Goal: Task Accomplishment & Management: Manage account settings

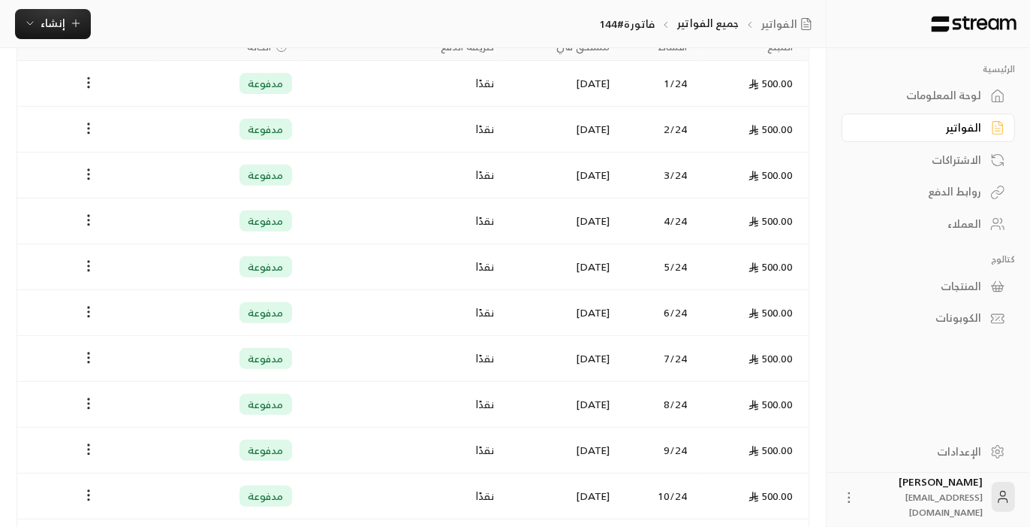
scroll to position [120, 0]
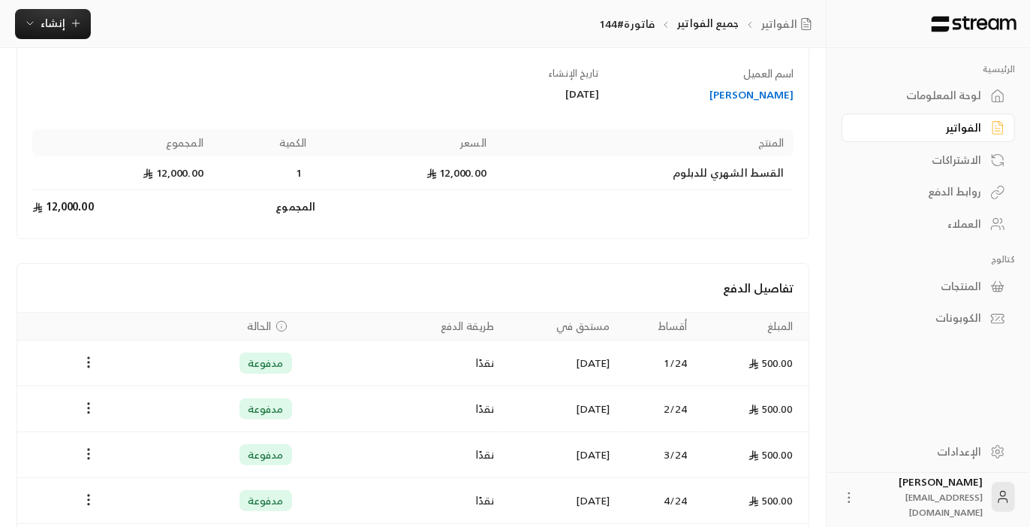
click at [969, 228] on div "العملاء" at bounding box center [921, 223] width 121 height 15
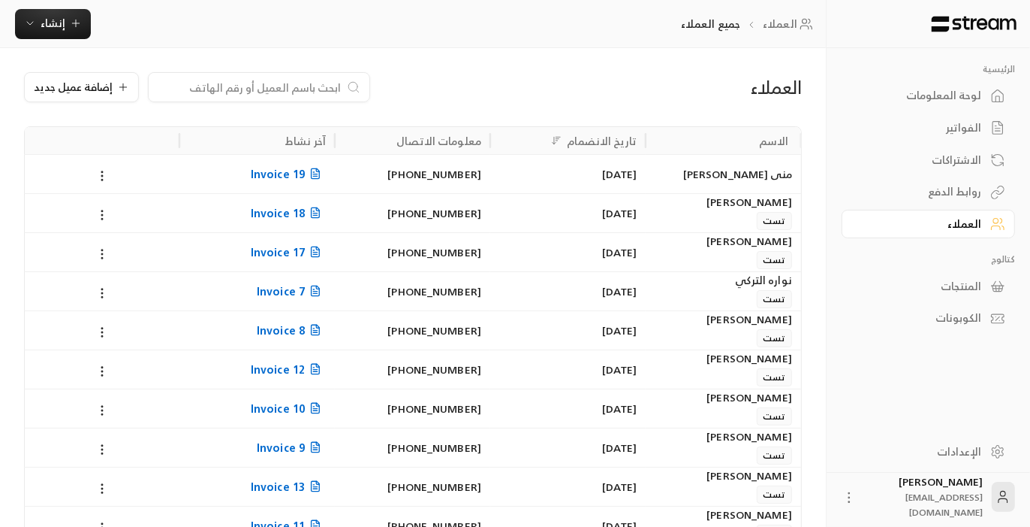
click at [299, 92] on input at bounding box center [249, 87] width 183 height 17
paste input "هاشم عاطف هادي الشهري"
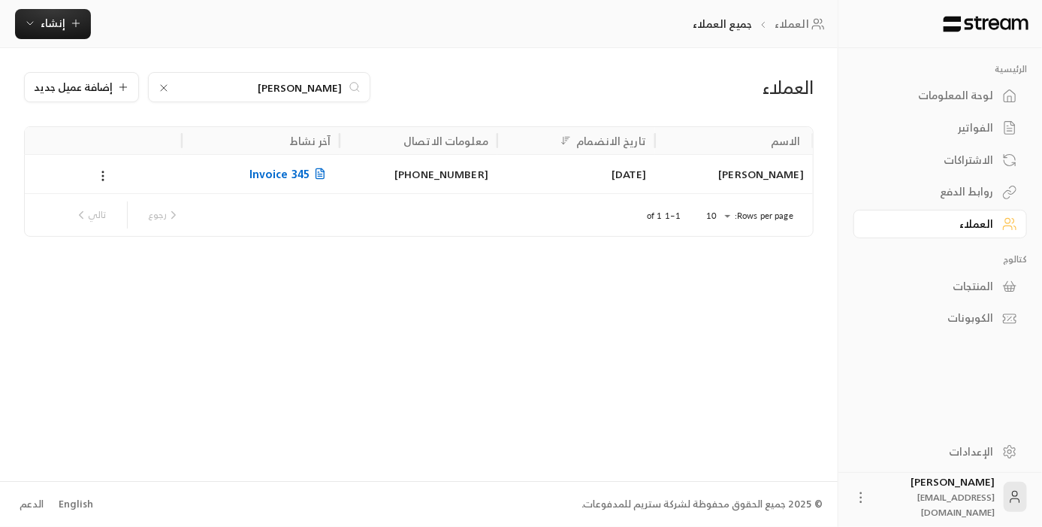
type input "هاشم عاطف هادي الشهري"
click at [294, 177] on span "Invoice 345" at bounding box center [289, 173] width 81 height 19
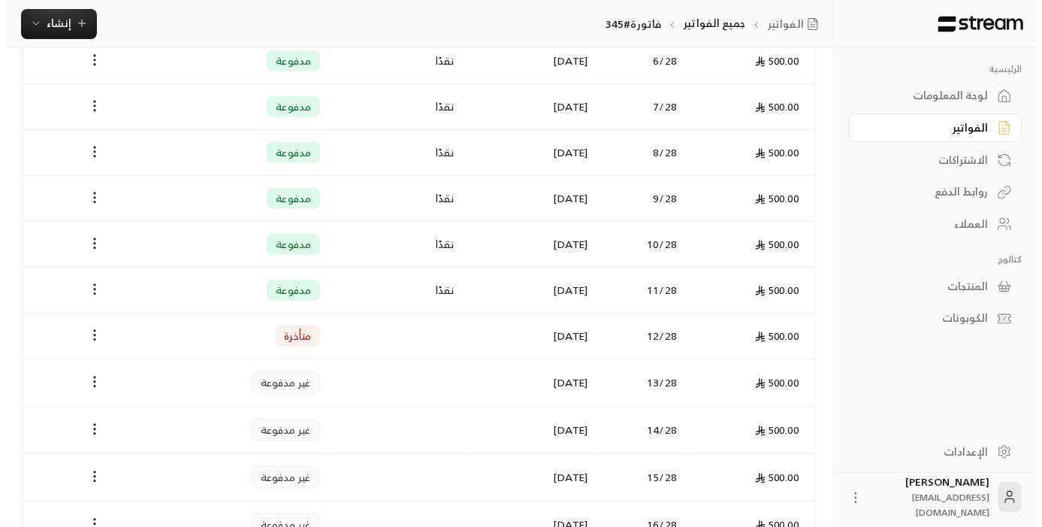
scroll to position [676, 0]
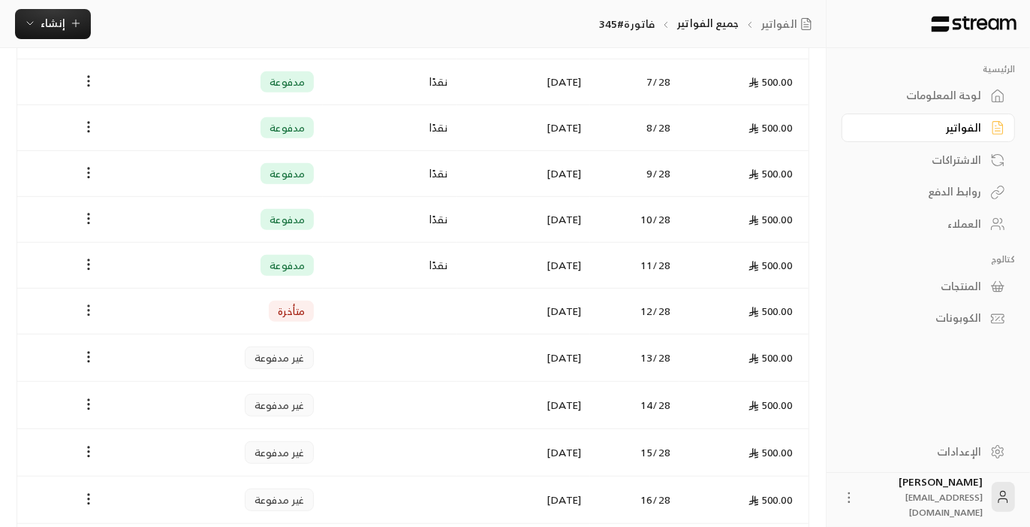
click at [85, 304] on icon "Payments" at bounding box center [88, 310] width 15 height 15
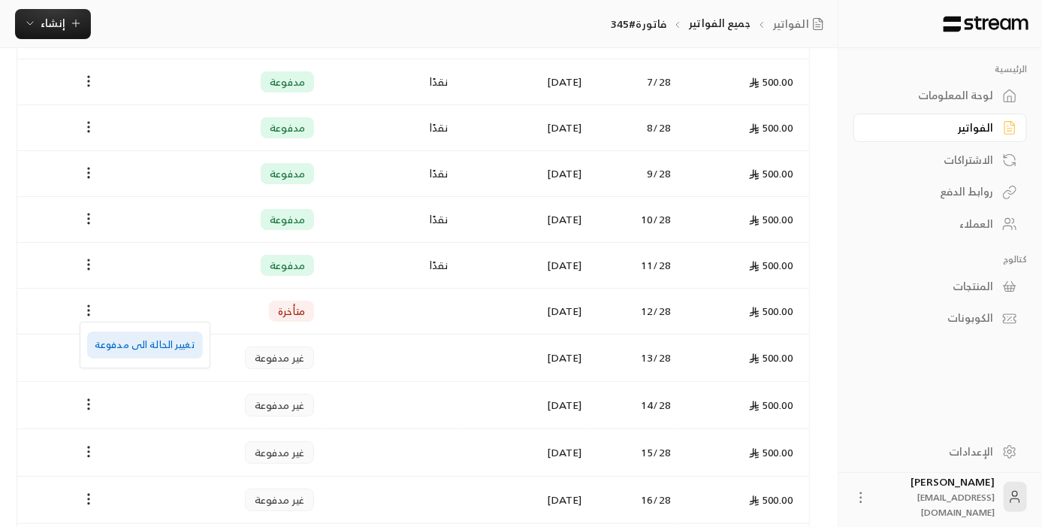
click at [145, 349] on li "تغيير الحالة الى مدفوعة" at bounding box center [145, 344] width 116 height 27
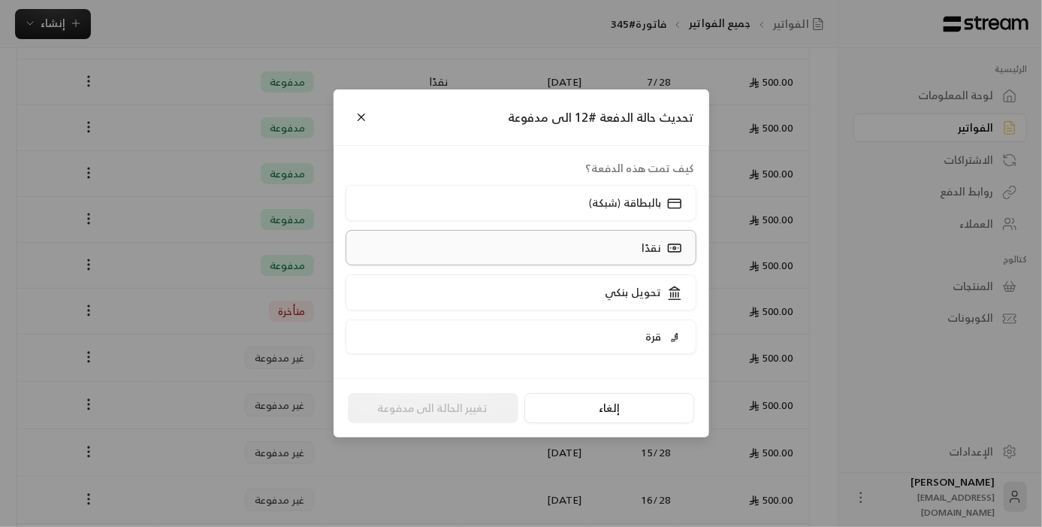
click at [606, 252] on label "نقدًا" at bounding box center [521, 247] width 351 height 35
click at [466, 409] on button "تغيير الحالة الى مدفوعة" at bounding box center [433, 408] width 170 height 30
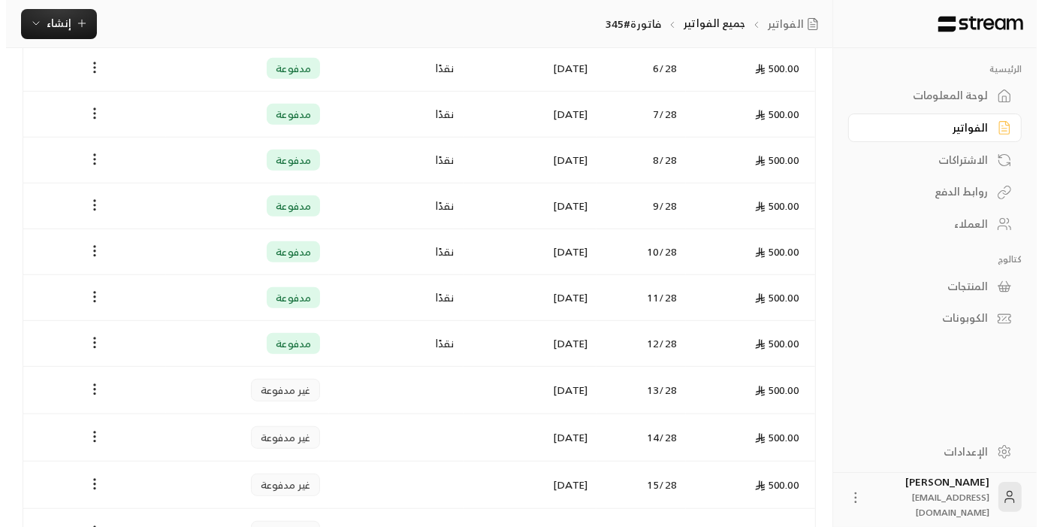
scroll to position [825, 0]
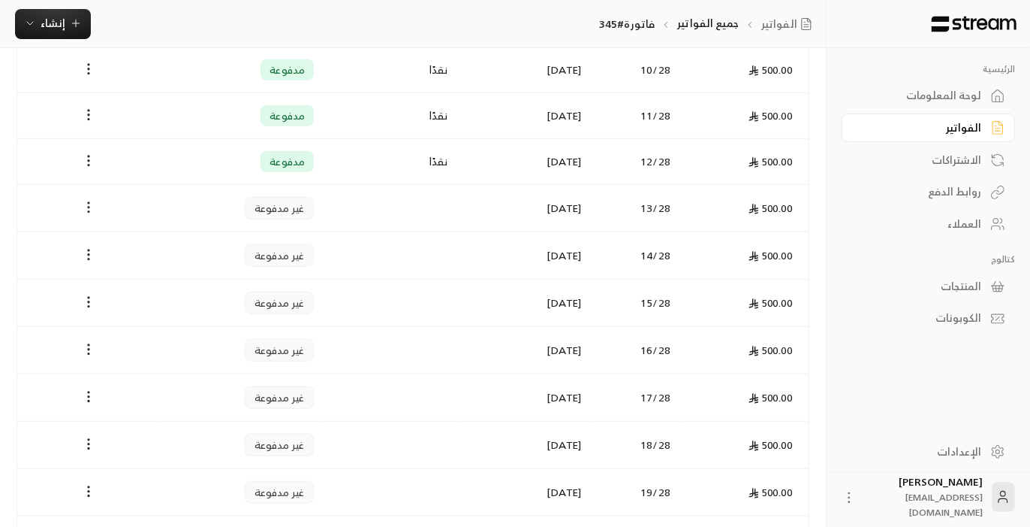
click at [95, 200] on icon "Payments" at bounding box center [88, 207] width 15 height 15
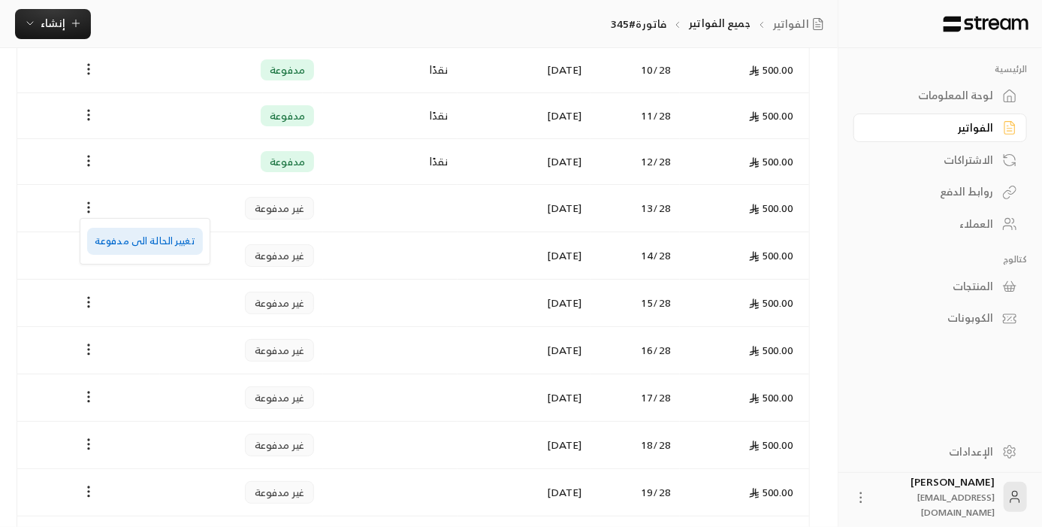
click at [155, 243] on li "تغيير الحالة الى مدفوعة" at bounding box center [145, 241] width 116 height 27
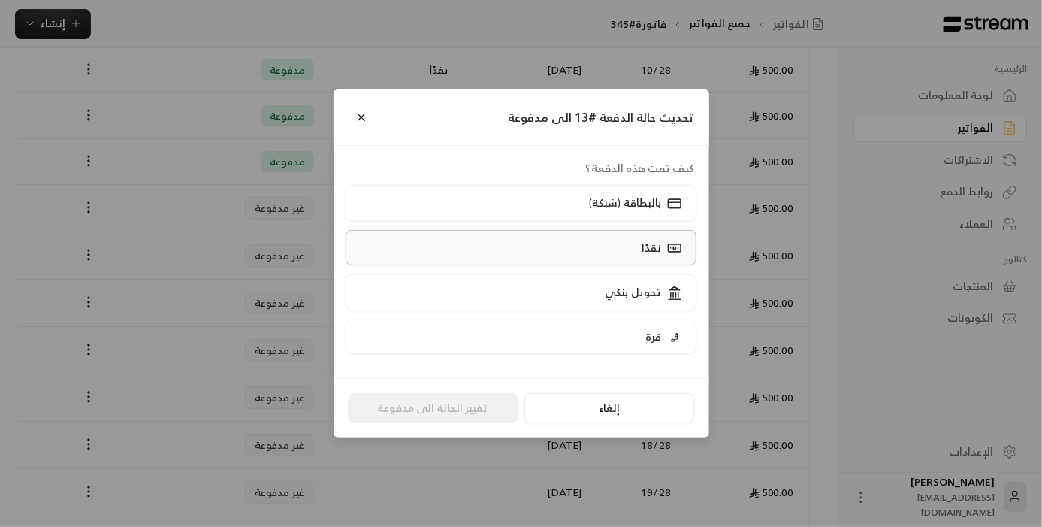
click at [606, 251] on label "نقدًا" at bounding box center [521, 247] width 351 height 35
click at [476, 414] on button "تغيير الحالة الى مدفوعة" at bounding box center [433, 408] width 170 height 30
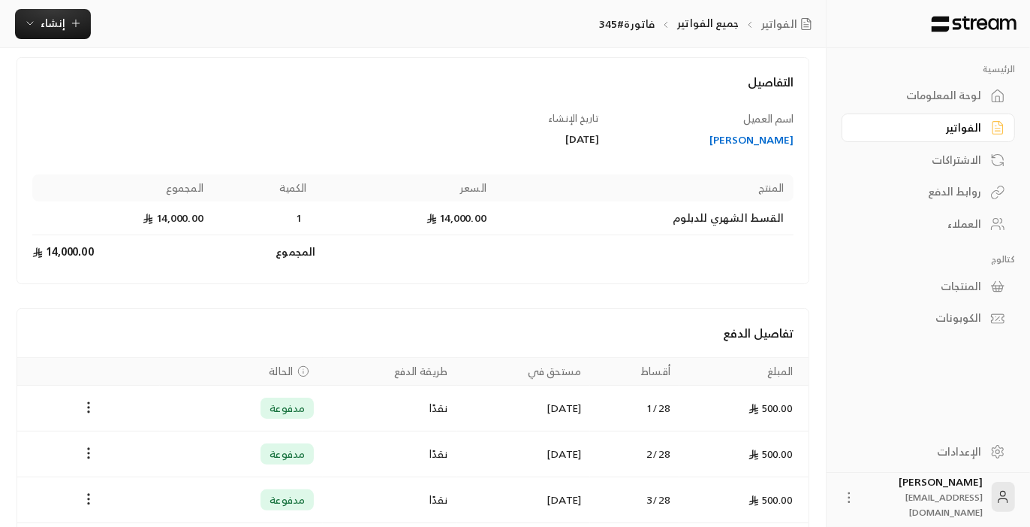
scroll to position [0, 0]
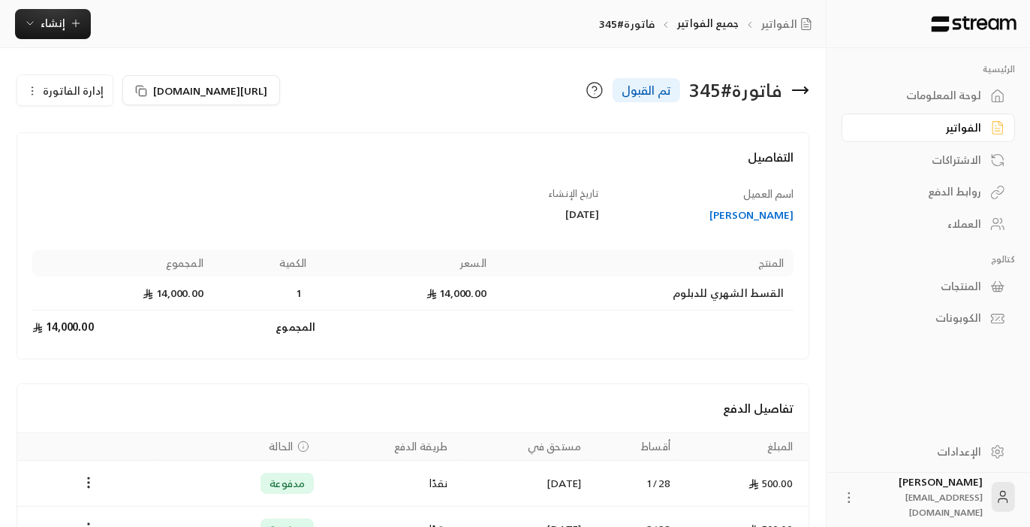
click at [933, 226] on div "العملاء" at bounding box center [921, 223] width 121 height 15
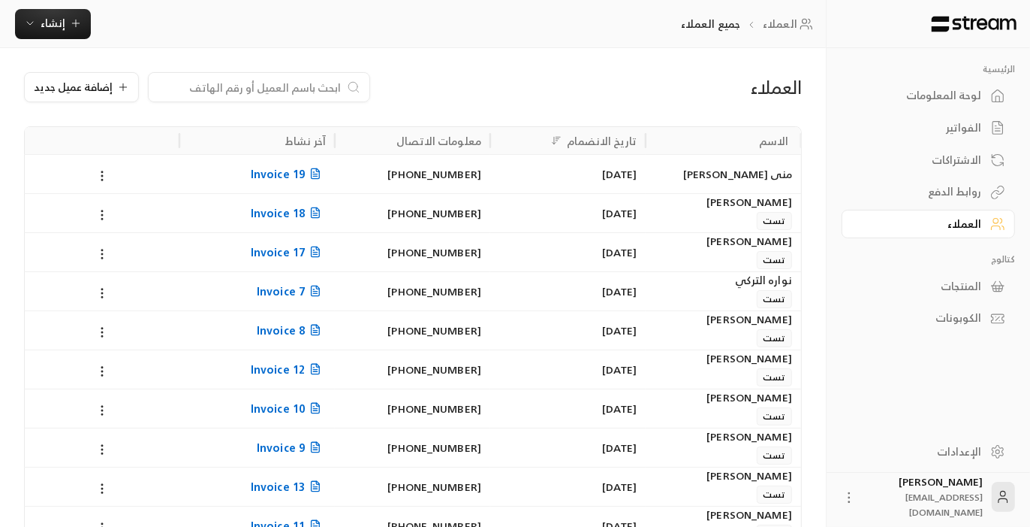
click at [310, 86] on input at bounding box center [249, 87] width 183 height 17
paste input "ميرا محمد بن خليفه السويه"
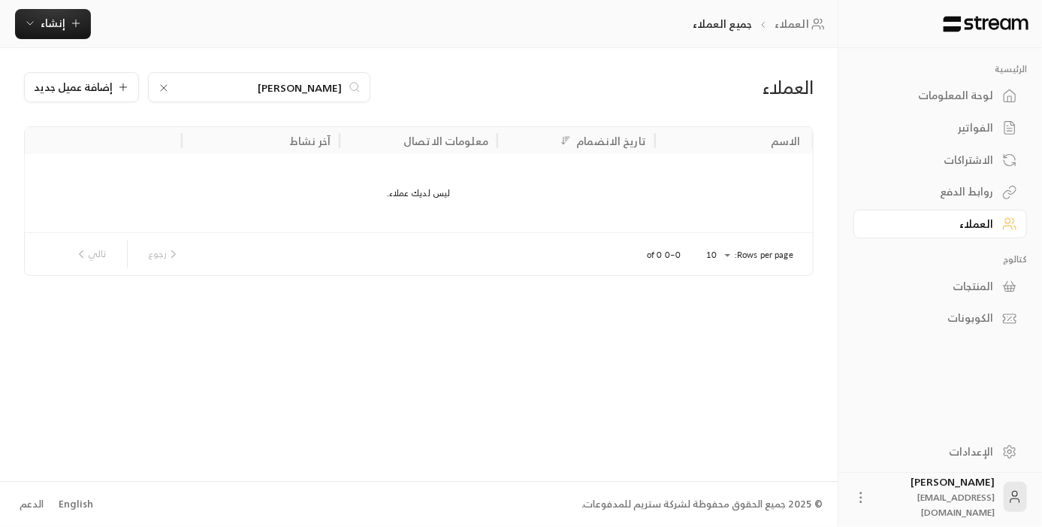
drag, startPoint x: 249, startPoint y: 86, endPoint x: 190, endPoint y: 96, distance: 60.3
click at [191, 96] on div "ميرا محمد بن خليفه السويه" at bounding box center [259, 87] width 222 height 30
click at [303, 83] on input "ميرا محمد بن خليفه" at bounding box center [259, 87] width 167 height 17
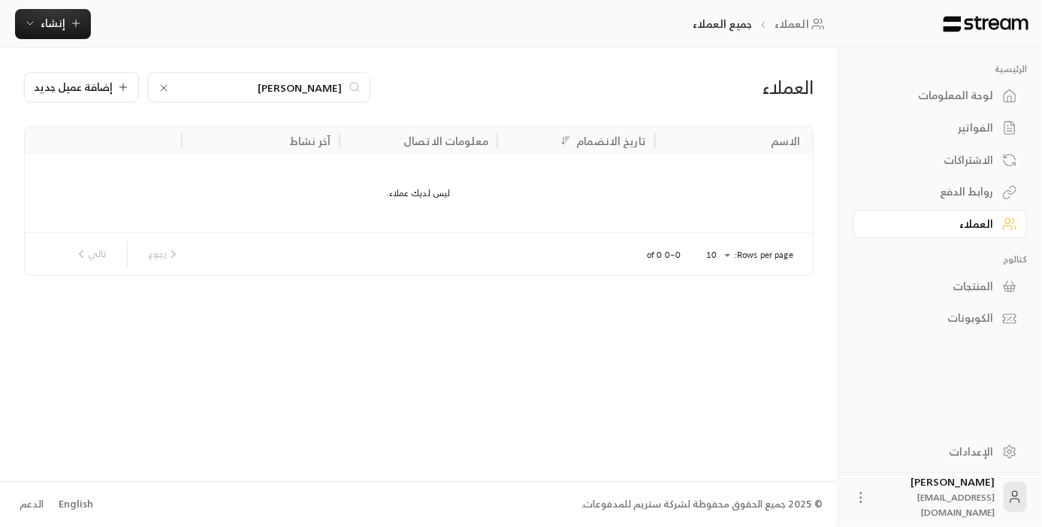
paste input "ميرا محمد بن خليفة"
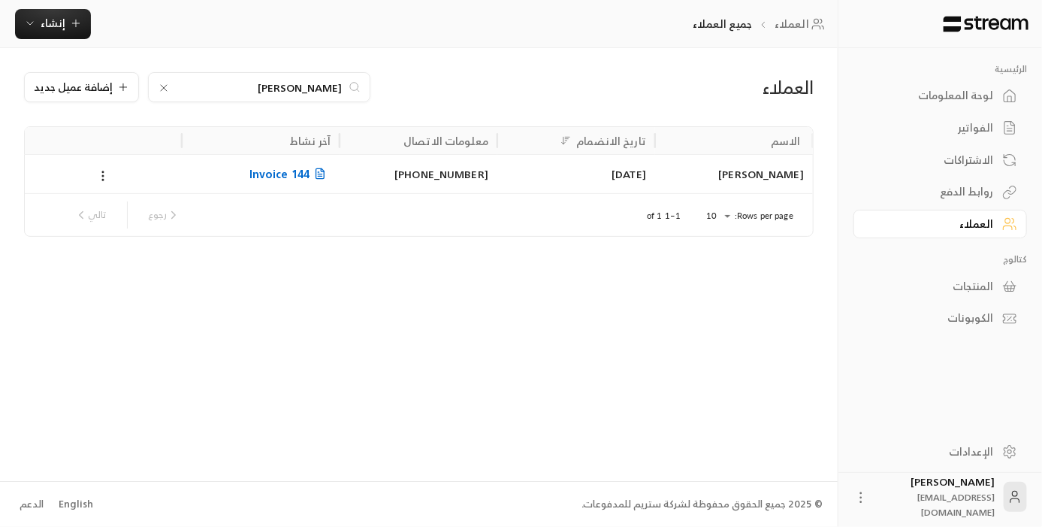
type input "ميرا محمد بن خليفة"
click at [296, 173] on span "Invoice 144" at bounding box center [289, 173] width 81 height 19
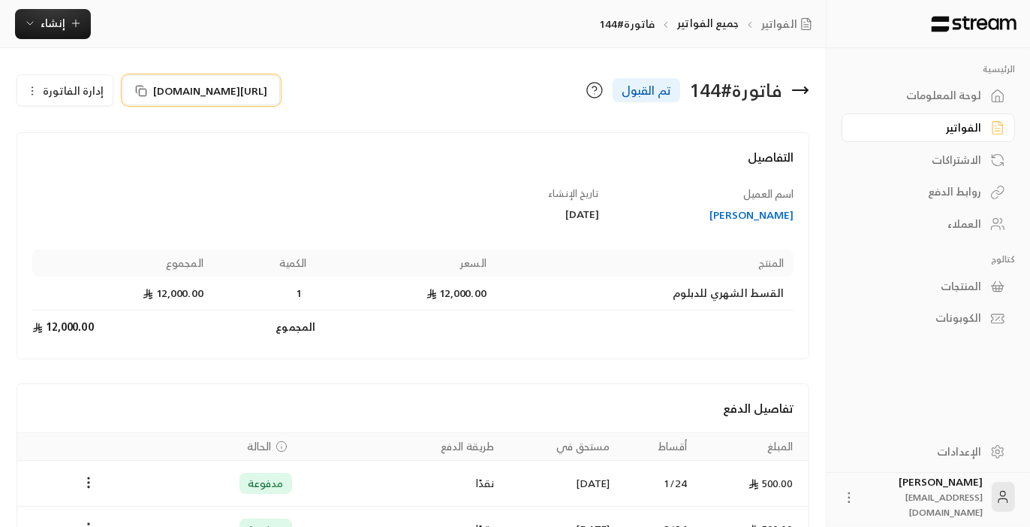
click at [140, 90] on rect at bounding box center [143, 92] width 7 height 7
click at [944, 227] on div "العملاء" at bounding box center [921, 223] width 121 height 15
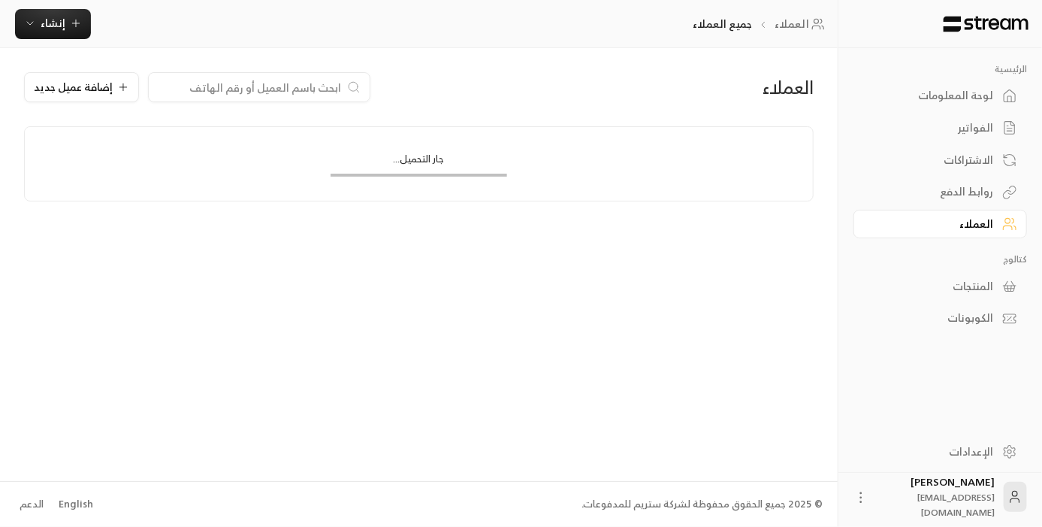
click at [957, 222] on div "العملاء" at bounding box center [932, 223] width 121 height 15
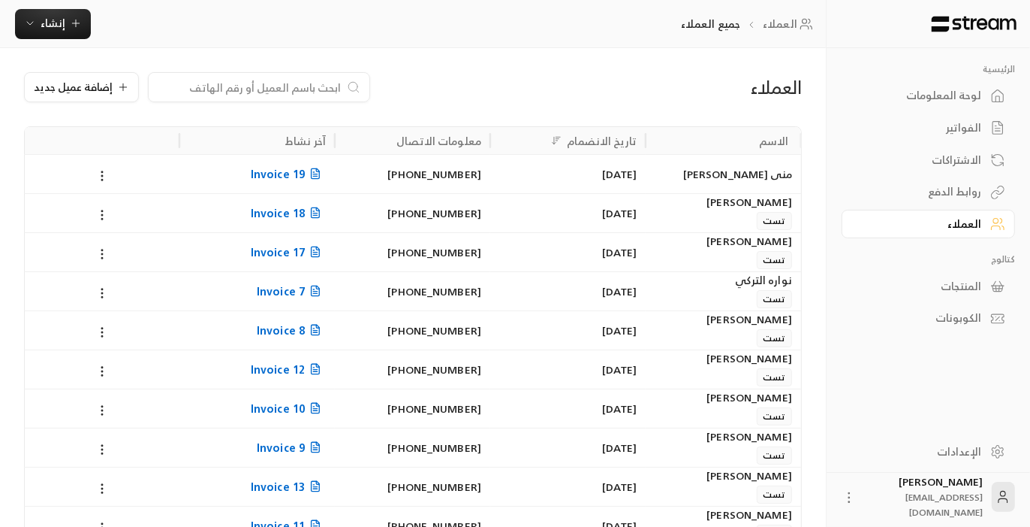
click at [282, 89] on input at bounding box center [249, 87] width 183 height 17
paste input "احمد نواف نافع الطريس"
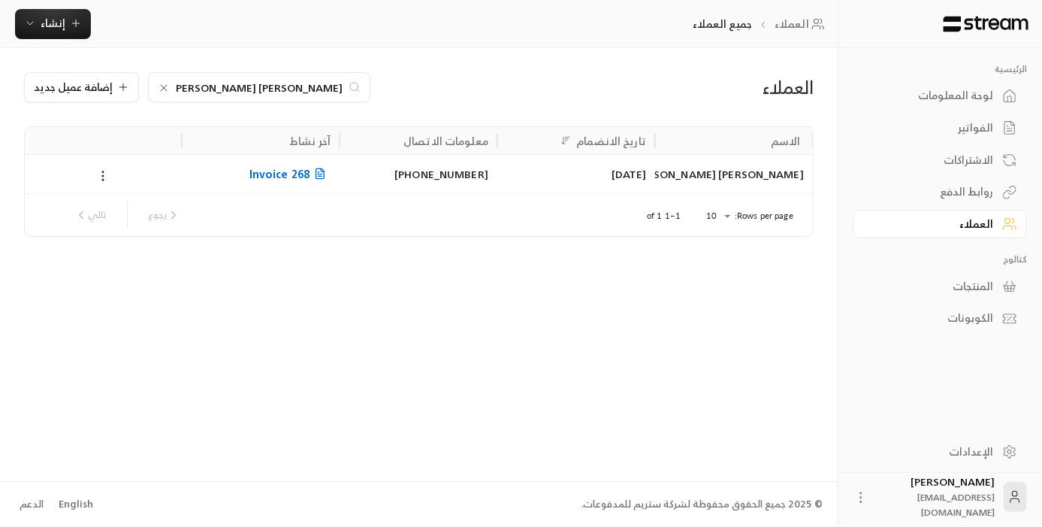
type input "احمد نواف نافع الطريس"
click at [289, 179] on span "Invoice 268" at bounding box center [289, 173] width 81 height 19
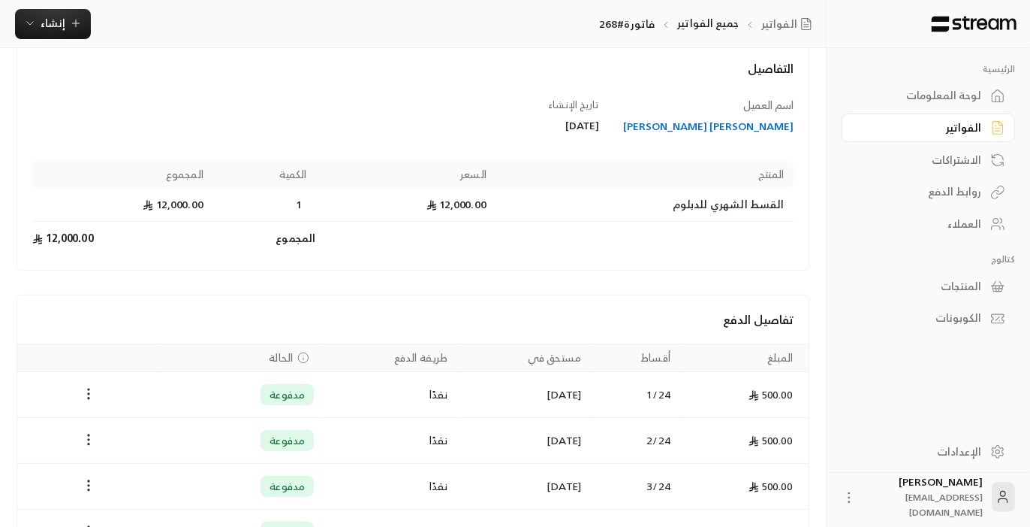
scroll to position [376, 0]
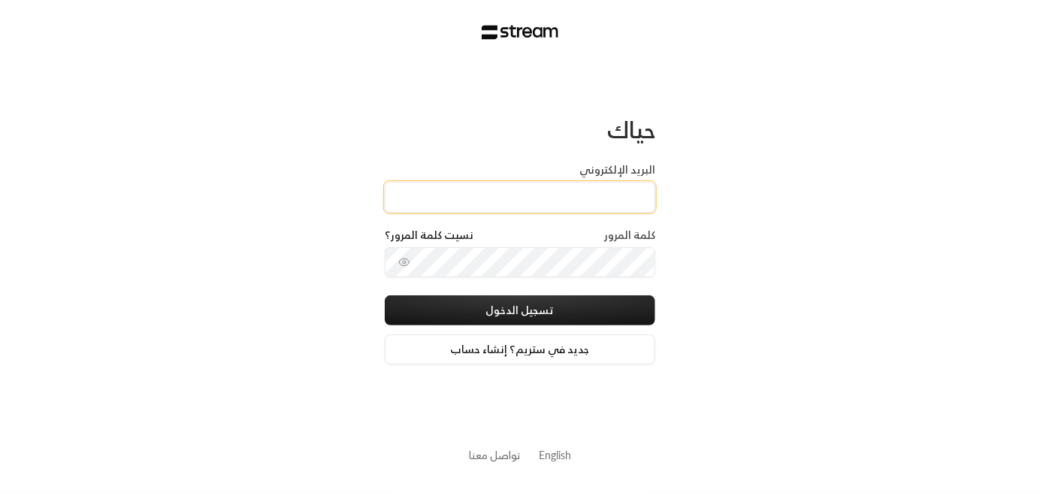
type input "[EMAIL_ADDRESS][DOMAIN_NAME]"
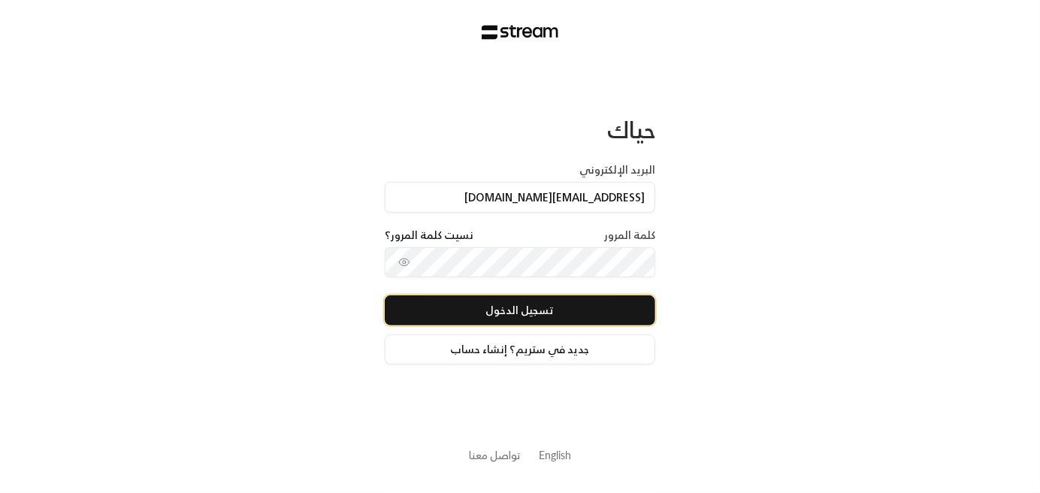
click at [536, 312] on button "تسجيل الدخول" at bounding box center [520, 310] width 270 height 30
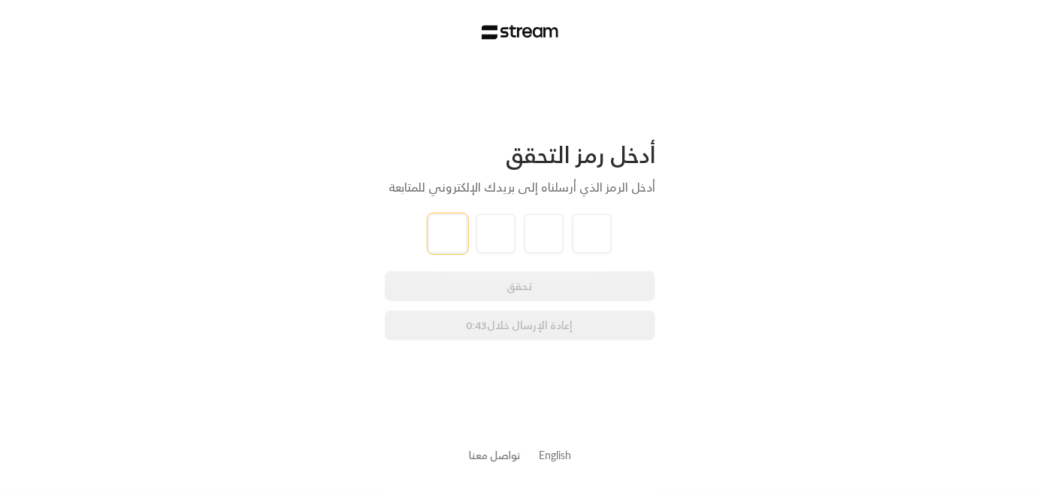
paste input "6"
type input "6"
type input "4"
type input "3"
type input "6"
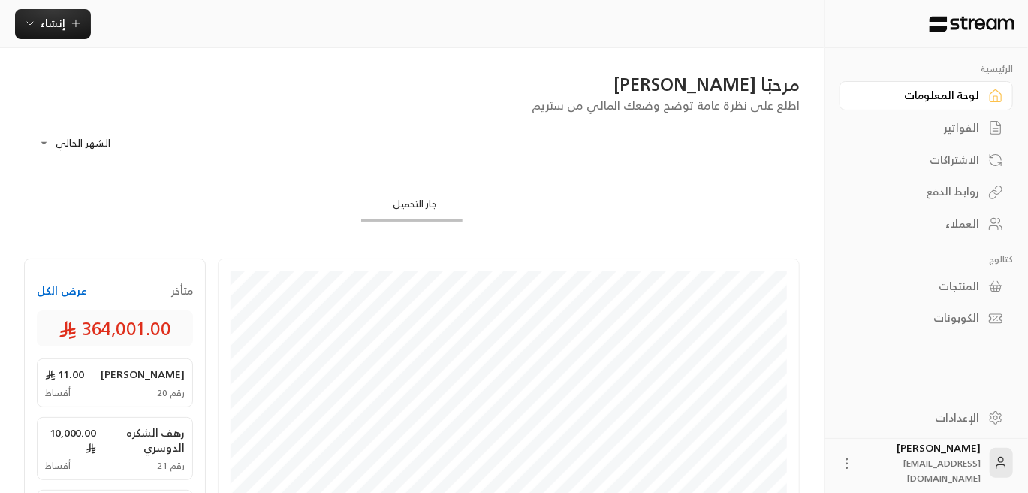
scroll to position [75, 0]
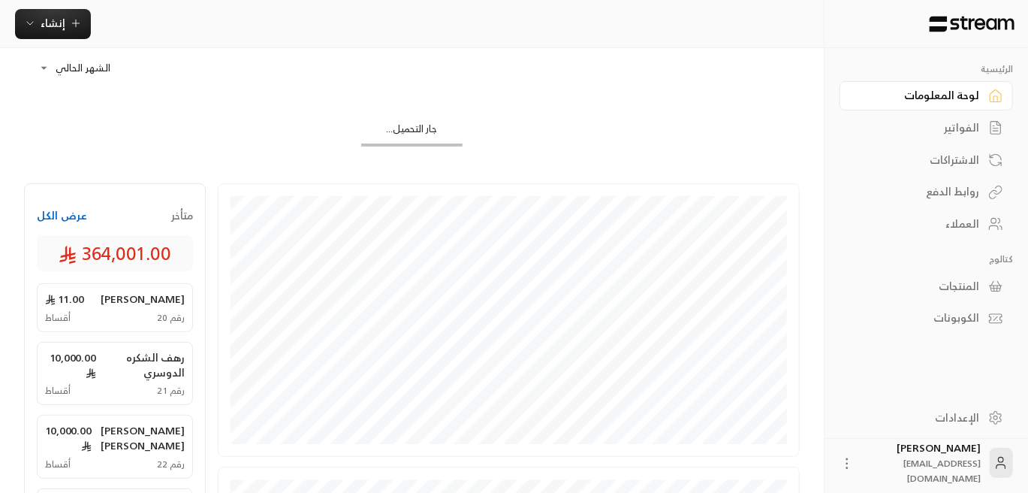
click at [973, 228] on div "العملاء" at bounding box center [918, 223] width 121 height 15
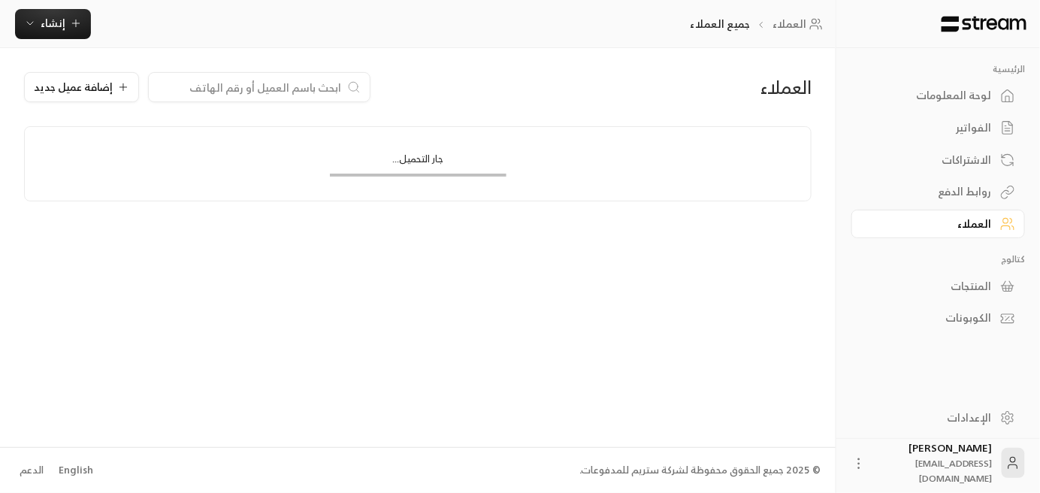
click at [269, 80] on input at bounding box center [249, 87] width 183 height 17
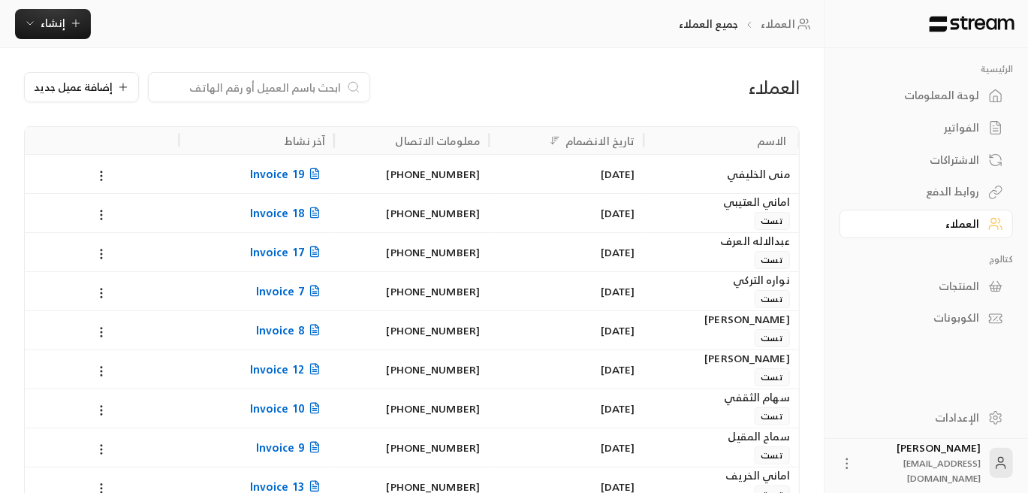
paste input "متعب [PERSON_NAME]"
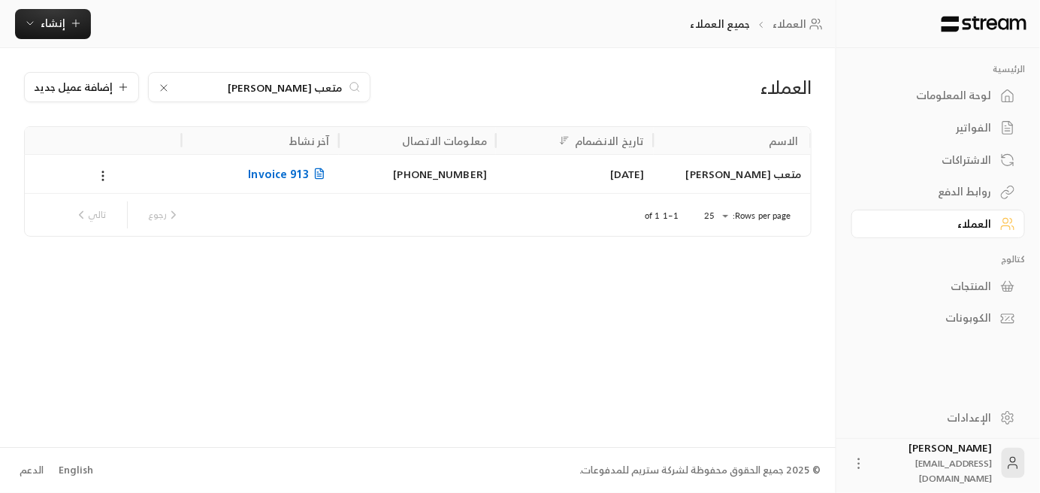
type input "متعب [PERSON_NAME]"
click at [294, 175] on span "Invoice 913" at bounding box center [288, 173] width 81 height 19
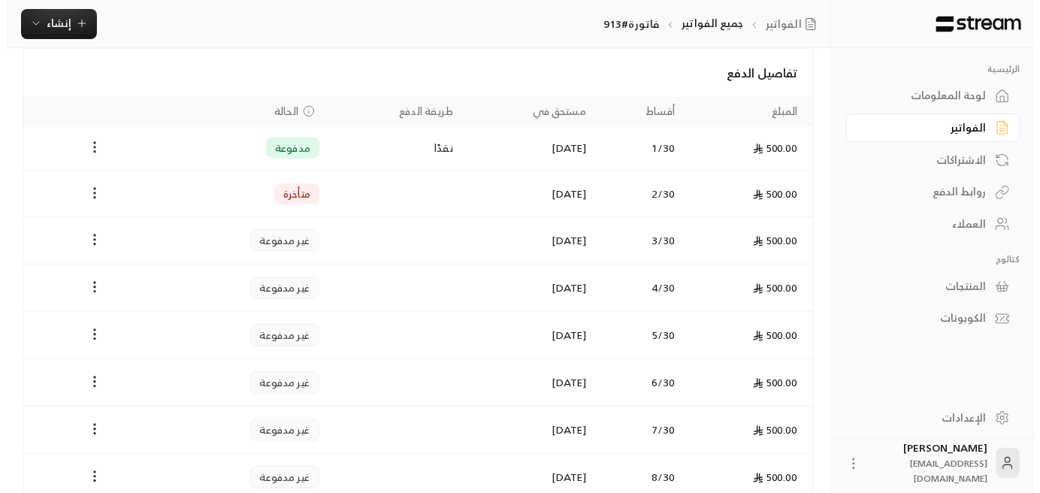
scroll to position [300, 0]
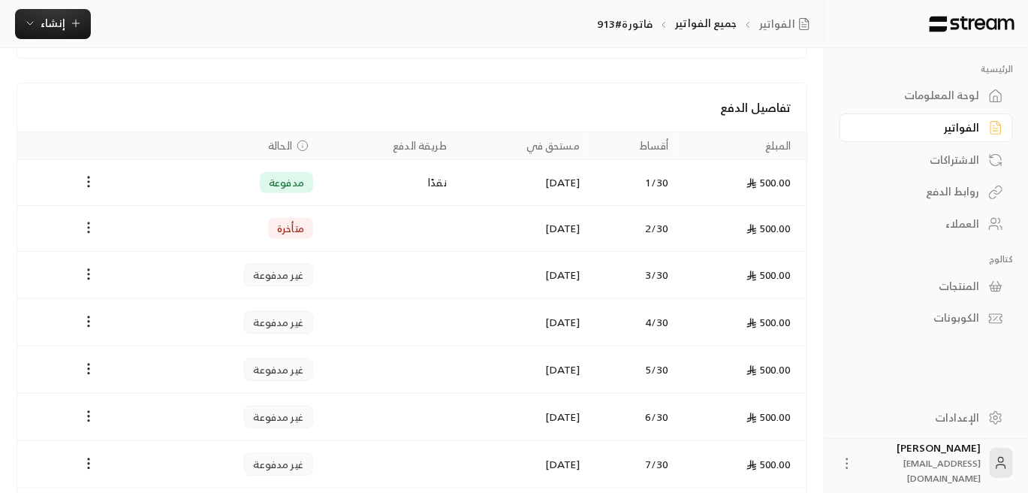
click at [89, 227] on icon "Payments" at bounding box center [88, 227] width 15 height 15
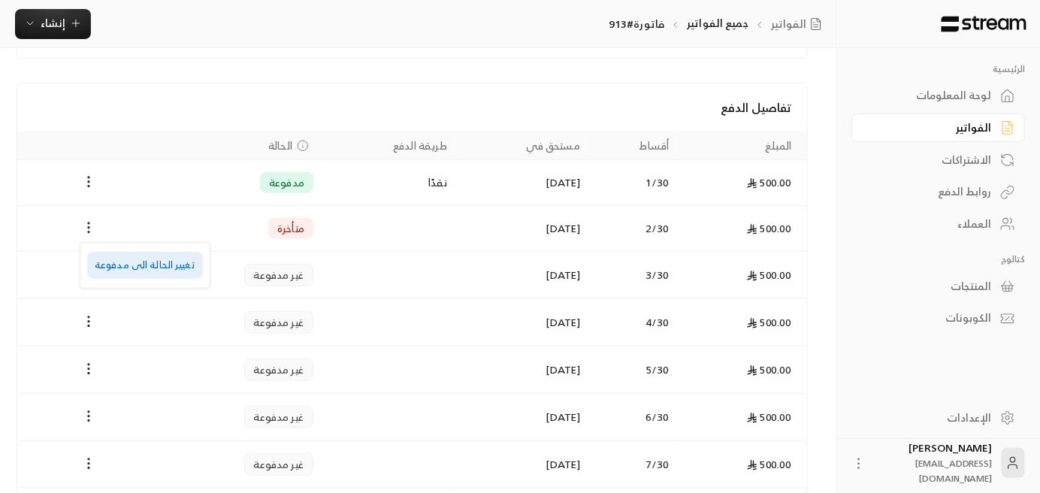
click at [159, 264] on li "تغيير الحالة الى مدفوعة" at bounding box center [145, 265] width 116 height 27
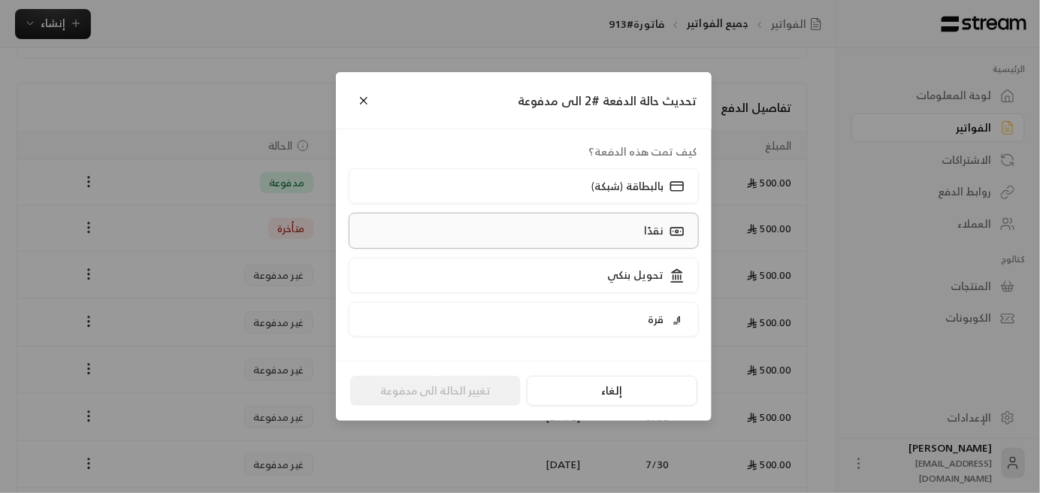
click at [635, 243] on label "نقدًا" at bounding box center [524, 230] width 351 height 35
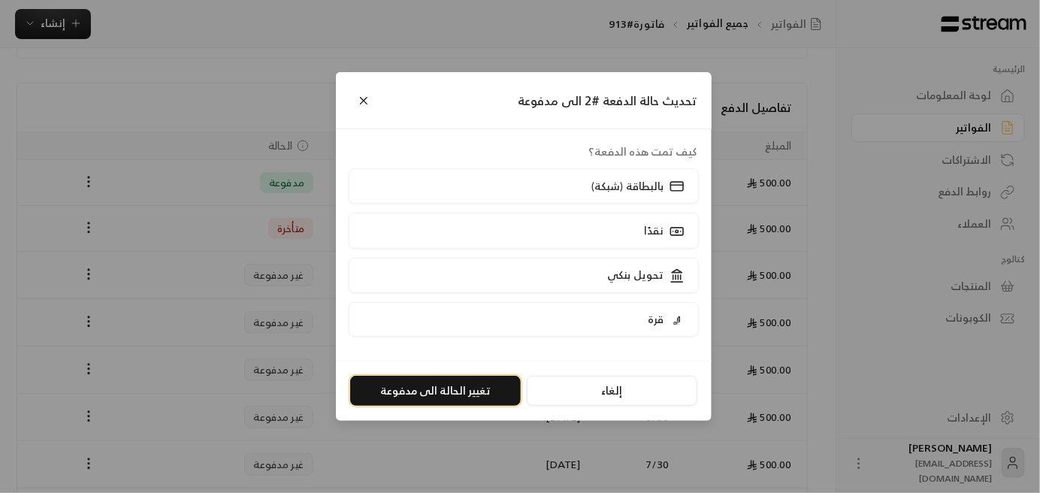
click at [460, 393] on button "تغيير الحالة الى مدفوعة" at bounding box center [435, 391] width 170 height 30
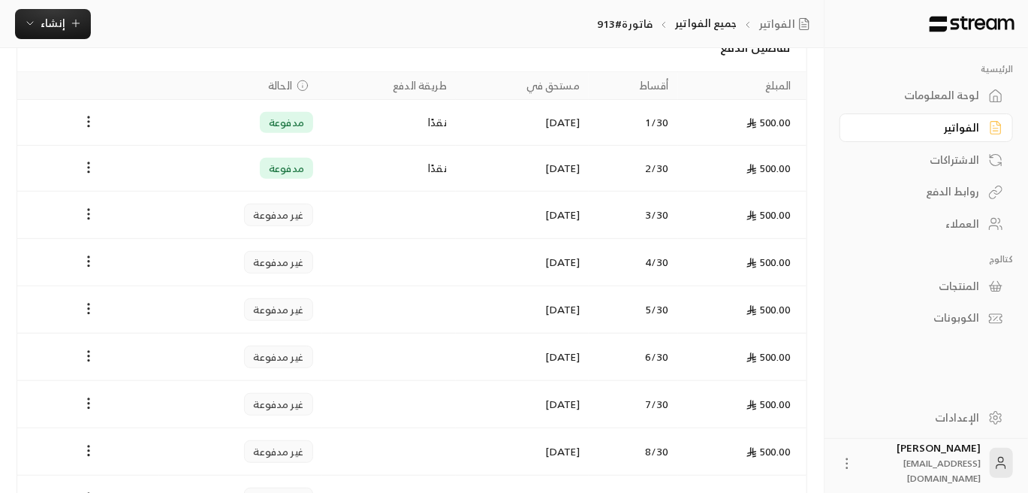
scroll to position [601, 0]
